Goal: Obtain resource: Obtain resource

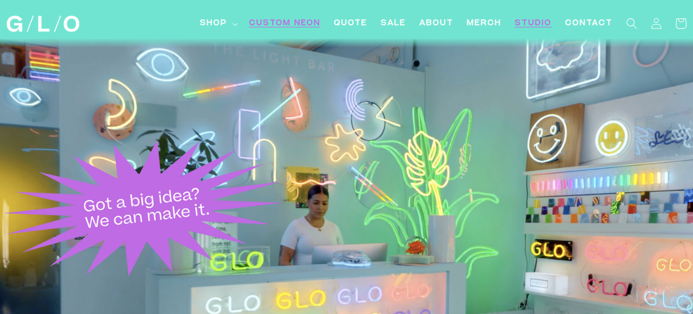
click at [267, 27] on span "Custom Neon" at bounding box center [285, 24] width 72 height 12
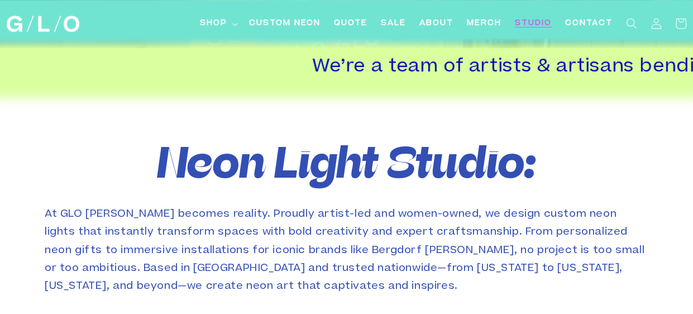
scroll to position [279, 0]
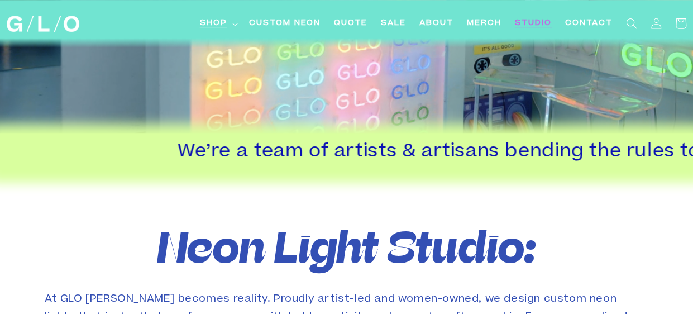
click at [213, 21] on span "Shop" at bounding box center [213, 24] width 27 height 12
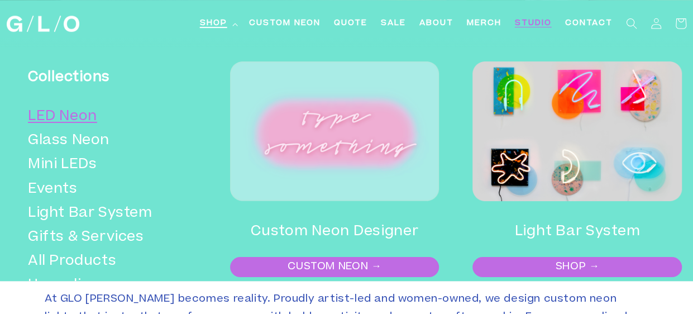
click at [44, 112] on link "LED Neon" at bounding box center [109, 117] width 163 height 24
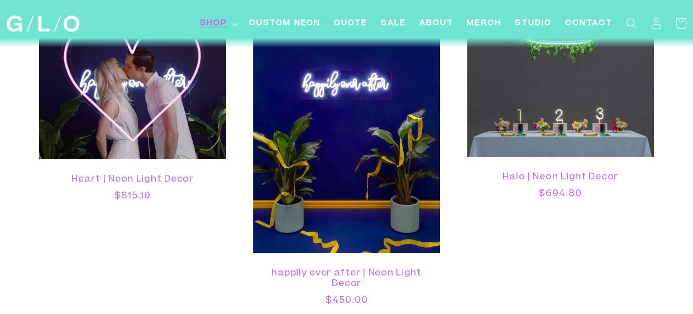
scroll to position [1732, 0]
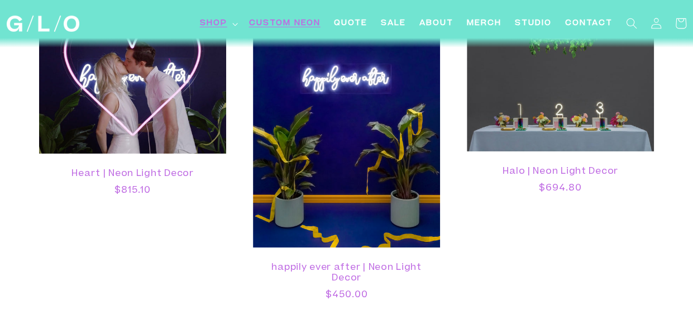
click at [269, 27] on span "Custom Neon" at bounding box center [285, 24] width 72 height 12
click at [521, 21] on span "Studio" at bounding box center [533, 24] width 37 height 12
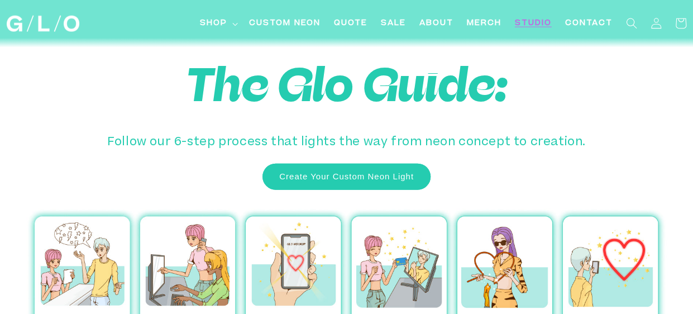
scroll to position [3445, 0]
click at [337, 164] on link "Create Your Custom Neon Light" at bounding box center [347, 177] width 168 height 26
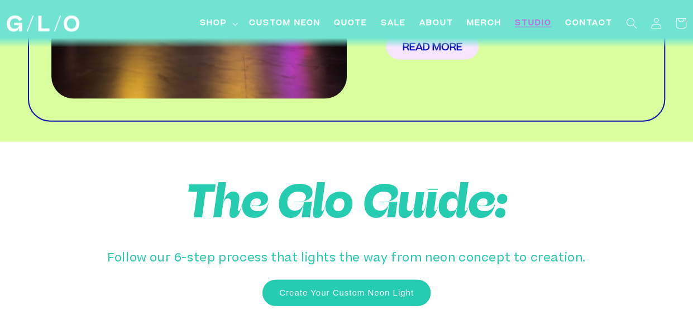
scroll to position [3110, 0]
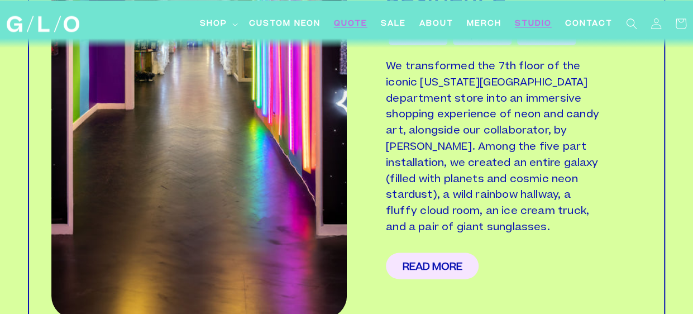
click at [334, 31] on link "Quote" at bounding box center [350, 23] width 47 height 25
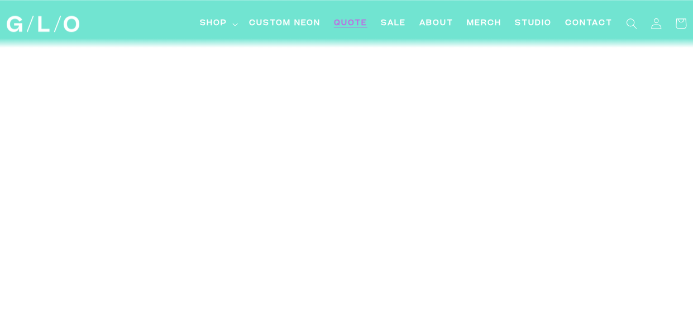
scroll to position [2794, 0]
